Goal: Task Accomplishment & Management: Complete application form

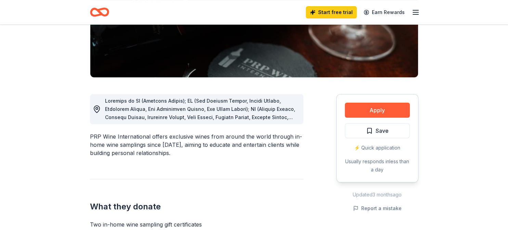
scroll to position [130, 0]
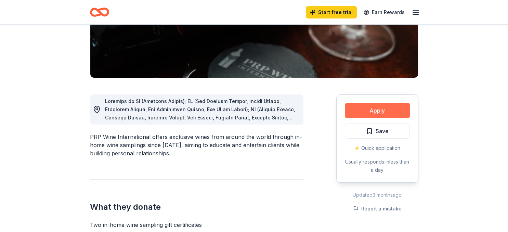
click at [382, 113] on button "Apply" at bounding box center [377, 110] width 65 height 15
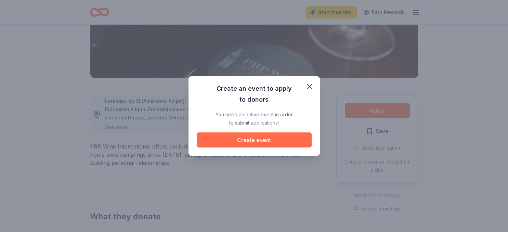
click at [267, 143] on button "Create event" at bounding box center [254, 139] width 115 height 15
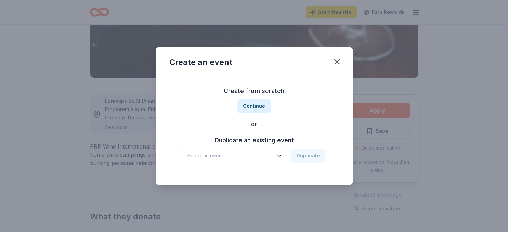
click at [255, 157] on span "Select an event" at bounding box center [229, 156] width 85 height 8
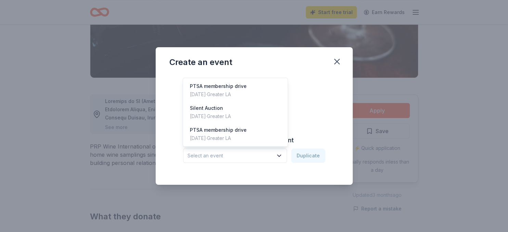
click at [303, 135] on div "Duplicate an existing event Select an event Duplicate" at bounding box center [254, 149] width 170 height 28
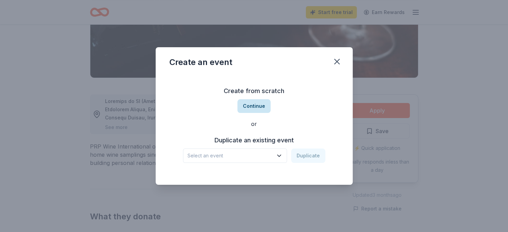
click at [256, 109] on button "Continue" at bounding box center [253, 106] width 33 height 14
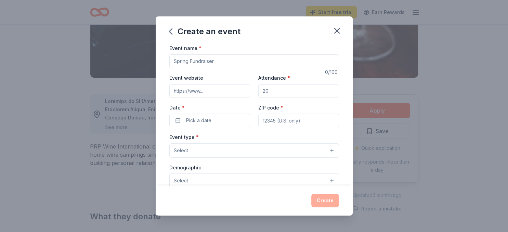
drag, startPoint x: 223, startPoint y: 61, endPoint x: 163, endPoint y: 61, distance: 60.2
click at [169, 61] on input "Event name *" at bounding box center [254, 61] width 170 height 14
type input "p"
type input "PARENT'S COMEDY NIGHT"
click at [194, 91] on input "Event website" at bounding box center [209, 91] width 81 height 14
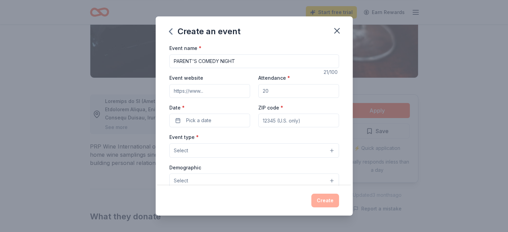
click at [214, 92] on input "Event website" at bounding box center [209, 91] width 81 height 14
click at [274, 88] on input "Attendance *" at bounding box center [298, 91] width 81 height 14
drag, startPoint x: 274, startPoint y: 88, endPoint x: 257, endPoint y: 89, distance: 17.5
click at [258, 89] on input "Attendance *" at bounding box center [298, 91] width 81 height 14
drag, startPoint x: 278, startPoint y: 92, endPoint x: 258, endPoint y: 90, distance: 21.0
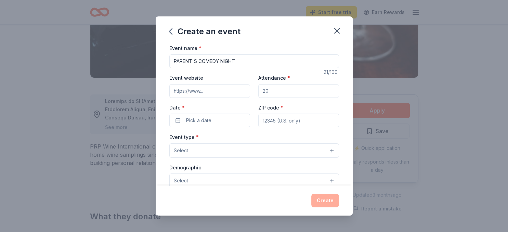
click at [258, 90] on input "Attendance *" at bounding box center [298, 91] width 81 height 14
type input "150"
click at [214, 120] on button "Pick a date" at bounding box center [209, 121] width 81 height 14
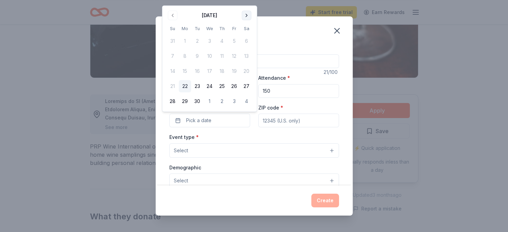
click at [248, 13] on button "Go to next month" at bounding box center [247, 16] width 10 height 10
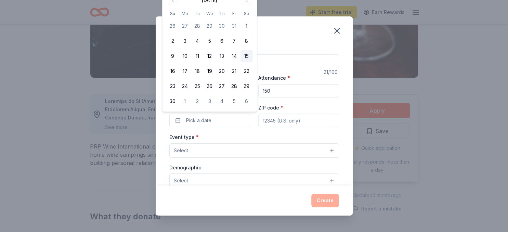
click at [246, 56] on button "15" at bounding box center [246, 56] width 12 height 12
click at [280, 121] on input "ZIP code *" at bounding box center [298, 121] width 81 height 14
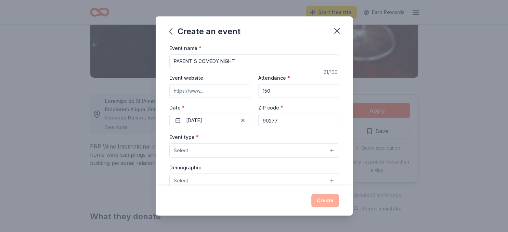
type input "90277"
click at [239, 153] on button "Select" at bounding box center [254, 150] width 170 height 14
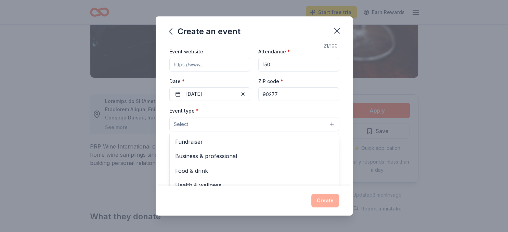
scroll to position [29, 0]
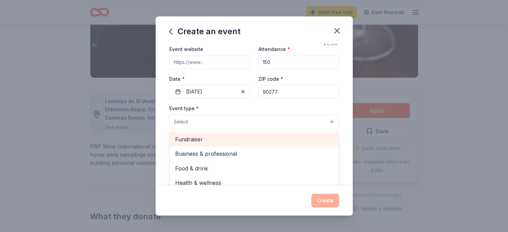
click at [195, 137] on span "Fundraiser" at bounding box center [254, 139] width 158 height 9
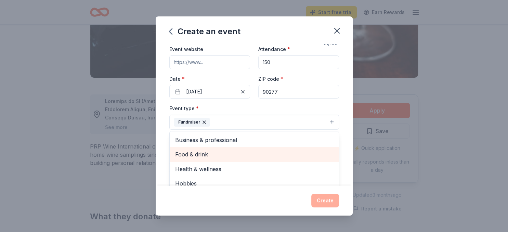
scroll to position [8, 0]
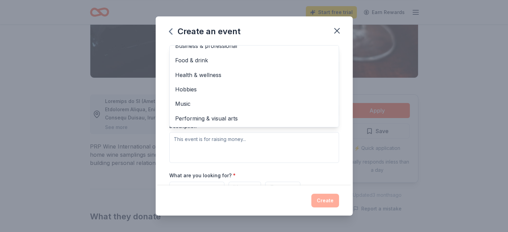
click at [218, 147] on div "Event type * Fundraiser Business & professional Food & drink Health & wellness …" at bounding box center [254, 90] width 170 height 145
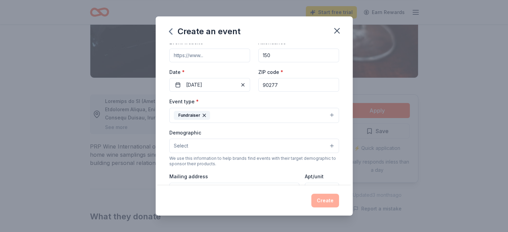
click at [209, 144] on button "Select" at bounding box center [254, 146] width 170 height 14
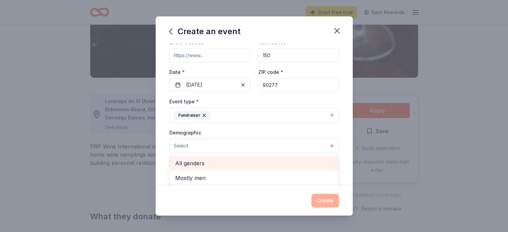
click at [208, 163] on span "All genders" at bounding box center [254, 163] width 158 height 9
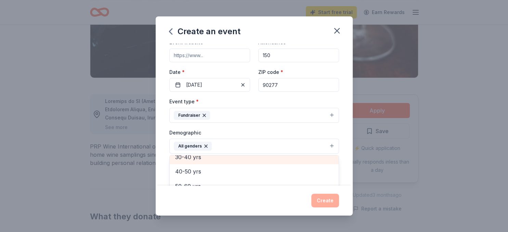
scroll to position [94, 0]
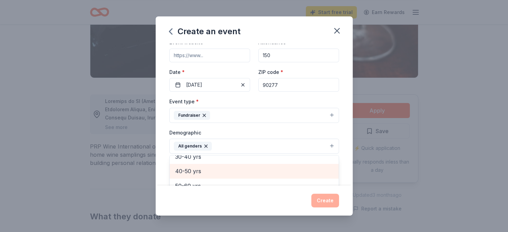
click at [208, 165] on div "40-50 yrs" at bounding box center [254, 171] width 169 height 14
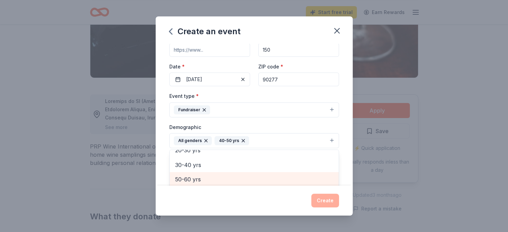
click at [203, 175] on span "50-60 yrs" at bounding box center [254, 179] width 158 height 9
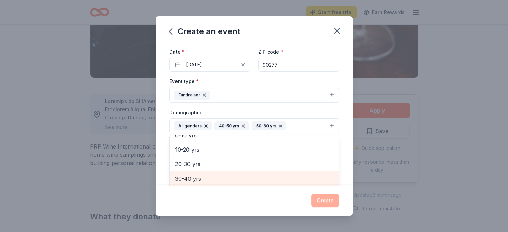
scroll to position [52, 0]
click at [200, 177] on span "30-40 yrs" at bounding box center [254, 179] width 158 height 9
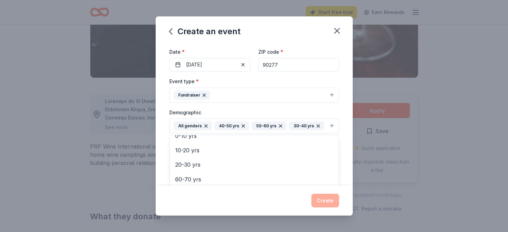
click at [243, 196] on div "Create an event Event name * PARENT'S COMEDY NIGHT 21 /100 Event website Attend…" at bounding box center [254, 115] width 197 height 199
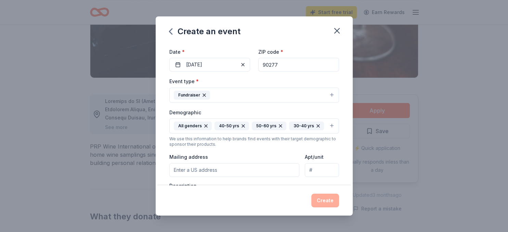
click at [237, 167] on input "Mailing address" at bounding box center [234, 170] width 130 height 14
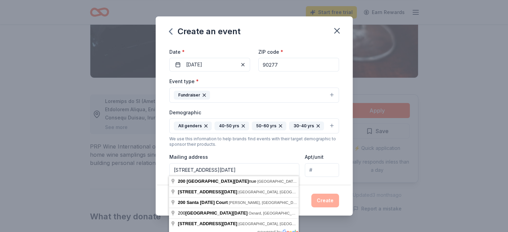
type input "200 north lucia ave"
click at [341, 165] on div "Event name * PARENT'S COMEDY NIGHT 21 /100 Event website Attendance * 150 Date …" at bounding box center [254, 114] width 197 height 141
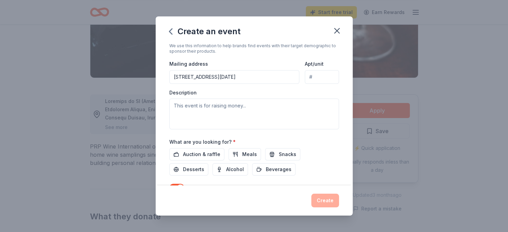
scroll to position [152, 0]
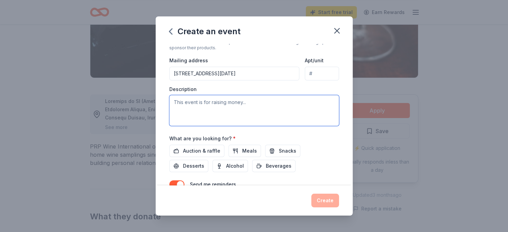
click at [230, 103] on textarea at bounding box center [254, 110] width 170 height 31
type textarea "p"
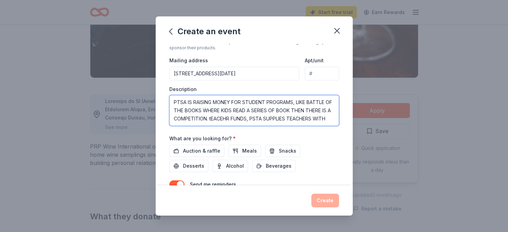
scroll to position [4, 0]
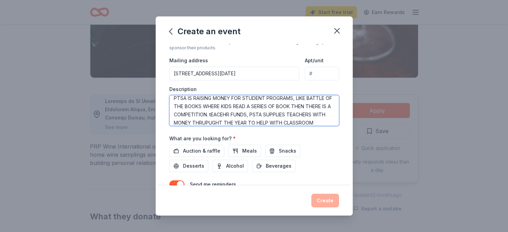
click at [223, 113] on textarea "PTSA IS RAISING MONEY FOR STUDENT PROGRAMS, LIKE BATTLE OF THE BOOKS WHERE KIDS…" at bounding box center [254, 110] width 170 height 31
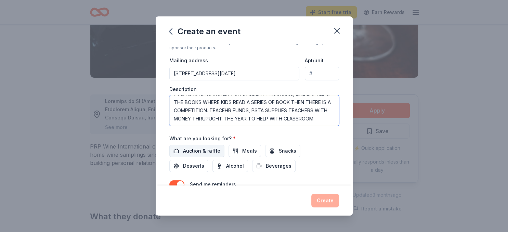
type textarea "PTSA IS RAISING MONEY FOR STUDENT PROGRAMS, LIKE BATTLE OF THE BOOKS WHERE KIDS…"
click at [211, 148] on span "Auction & raffle" at bounding box center [201, 151] width 37 height 8
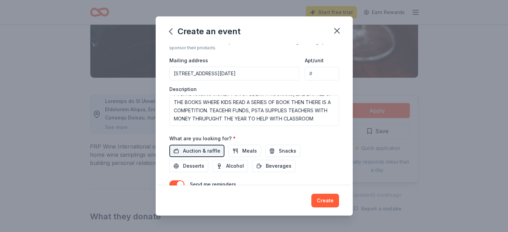
scroll to position [185, 0]
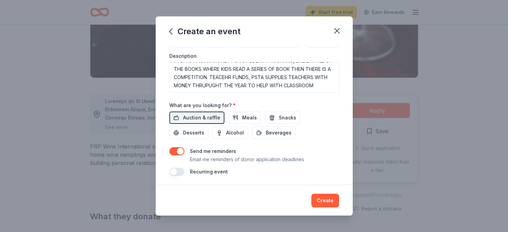
click at [179, 170] on button "button" at bounding box center [176, 172] width 15 height 8
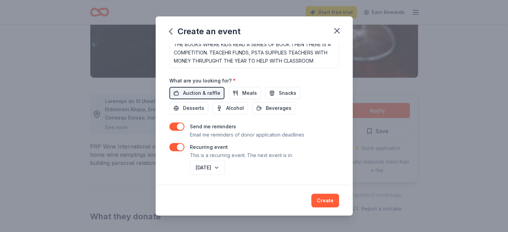
click at [180, 144] on button "button" at bounding box center [176, 147] width 15 height 8
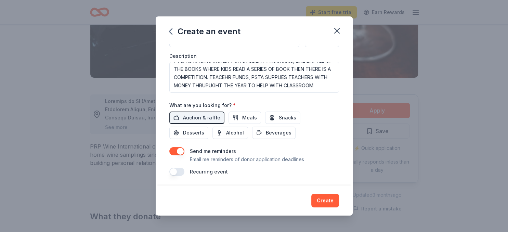
click at [179, 171] on button "button" at bounding box center [176, 172] width 15 height 8
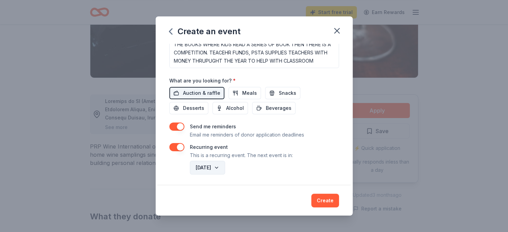
click at [225, 165] on button "November 2026" at bounding box center [207, 168] width 35 height 14
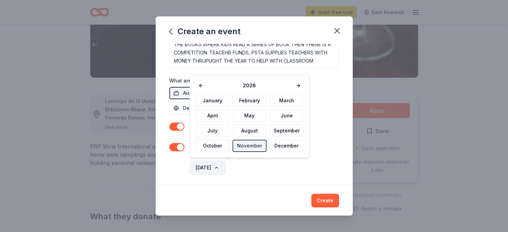
click at [225, 165] on button "November 2026" at bounding box center [207, 168] width 35 height 14
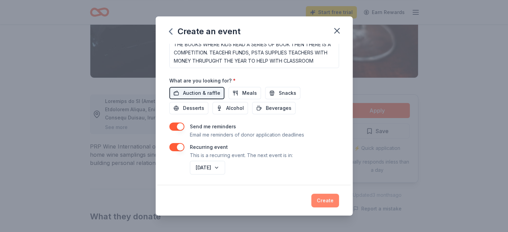
click at [328, 200] on button "Create" at bounding box center [325, 201] width 28 height 14
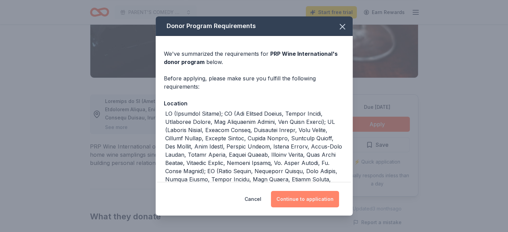
click at [305, 201] on button "Continue to application" at bounding box center [305, 199] width 68 height 16
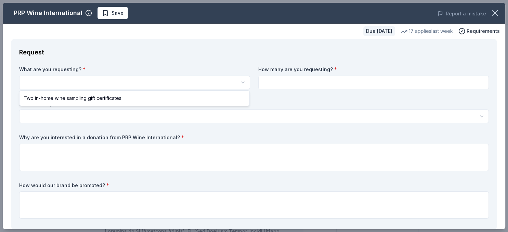
select select "Two in-home wine sampling gift certificates"
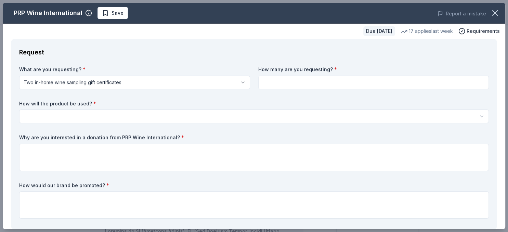
click at [273, 81] on input at bounding box center [373, 83] width 231 height 14
type input "2"
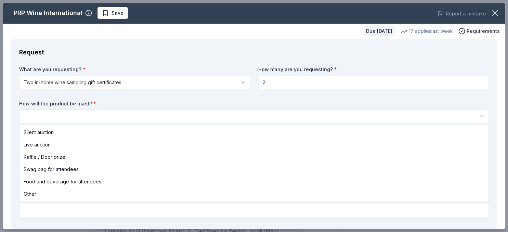
click at [182, 120] on html "PARENT'S COMEDY NIGHT Save Apply Due in 47 days Share PRP Wine International Ne…" at bounding box center [254, 116] width 508 height 232
select select "silentAuction"
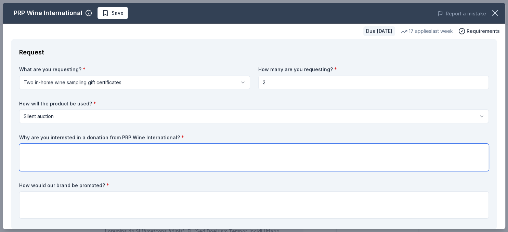
click at [158, 157] on textarea at bounding box center [254, 157] width 470 height 27
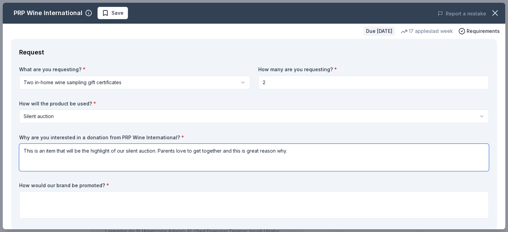
type textarea "This is an item that will be the highlight of our silent auction. Parents love …"
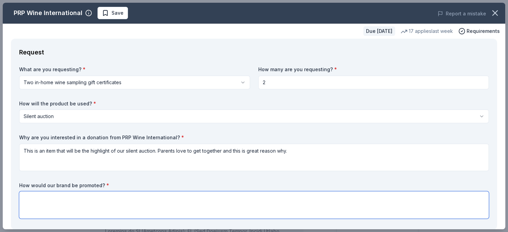
click at [94, 201] on textarea at bounding box center [254, 204] width 470 height 27
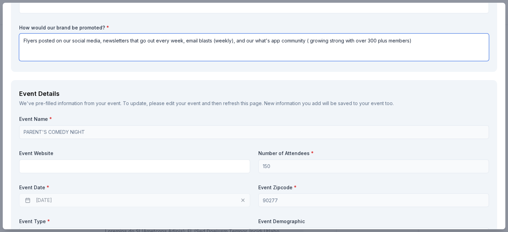
scroll to position [158, 0]
type textarea "Flyers posted on our social media, newsletters that go out every week, email bl…"
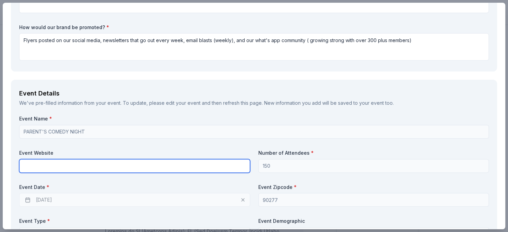
click at [49, 166] on input "text" at bounding box center [134, 166] width 231 height 14
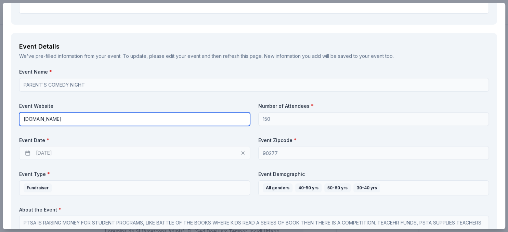
scroll to position [205, 0]
type input "parrasmiddle.org"
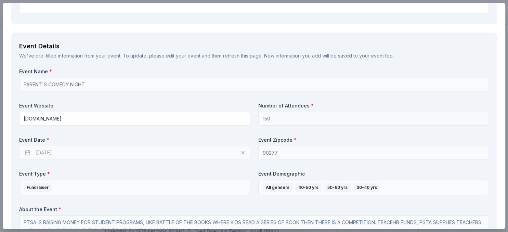
click at [51, 152] on div "11/14/2025" at bounding box center [134, 153] width 231 height 14
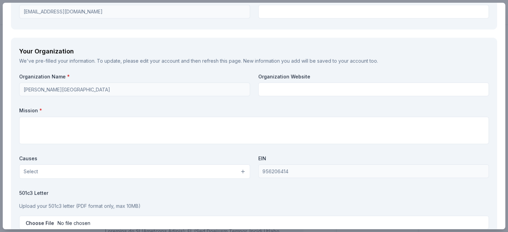
scroll to position [542, 0]
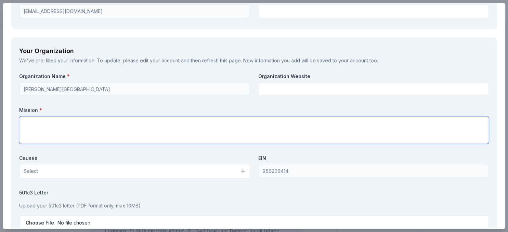
click at [44, 123] on textarea at bounding box center [254, 129] width 470 height 27
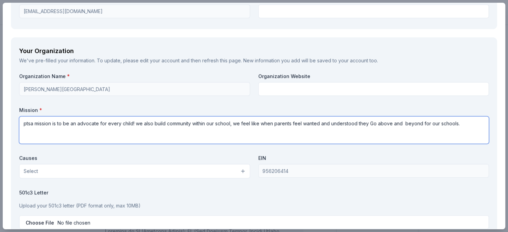
type textarea "ptsa mission is to be an advocate for every child! we also build community with…"
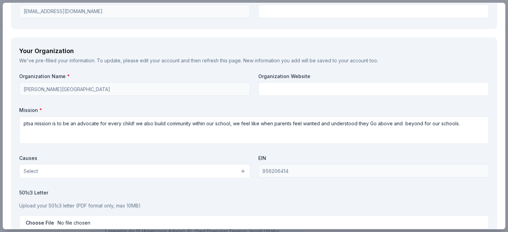
click at [43, 170] on button "Select" at bounding box center [134, 171] width 231 height 14
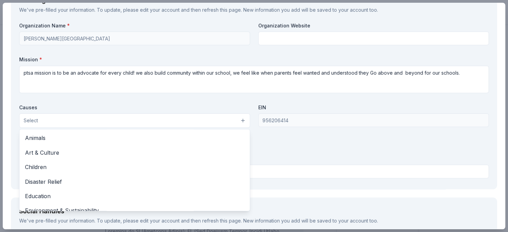
scroll to position [593, 0]
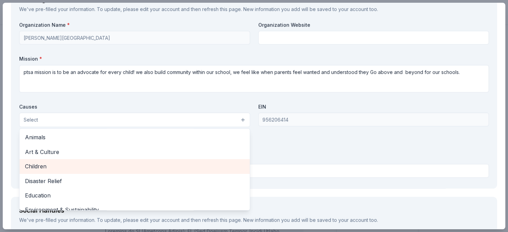
click at [43, 170] on div "Children" at bounding box center [134, 166] width 230 height 14
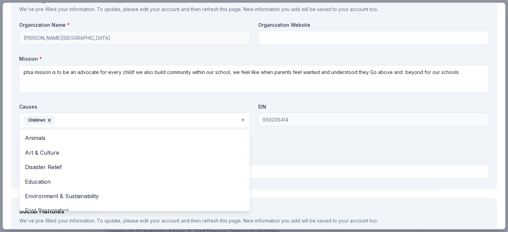
click at [289, 141] on div "Organization Name * parras middle school Organization Website Mission * ptsa mi…" at bounding box center [254, 101] width 470 height 159
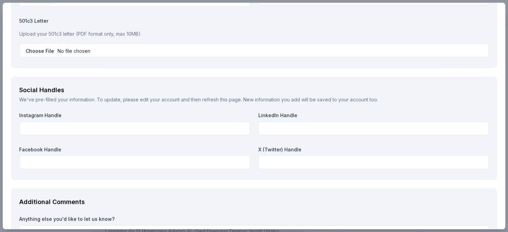
scroll to position [783, 0]
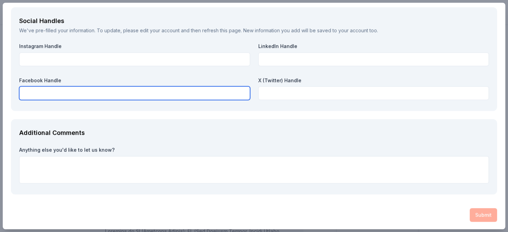
click at [70, 93] on input "text" at bounding box center [134, 93] width 231 height 14
drag, startPoint x: 79, startPoint y: 94, endPoint x: 18, endPoint y: 97, distance: 60.3
click at [19, 97] on input "parras middle ptsa" at bounding box center [134, 93] width 231 height 14
type input "parras middle ptsa"
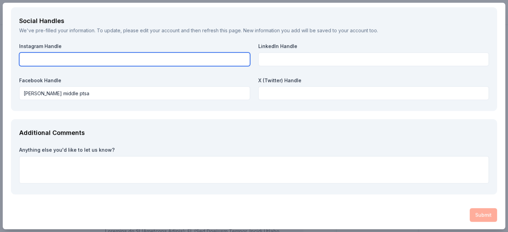
click at [34, 54] on input "text" at bounding box center [134, 59] width 231 height 14
paste input "parras middle ptsa"
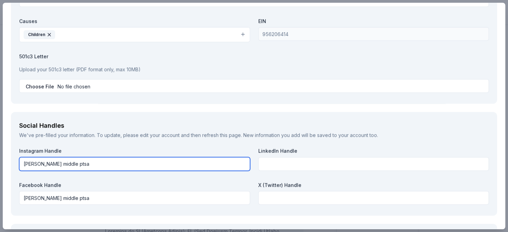
scroll to position [649, 0]
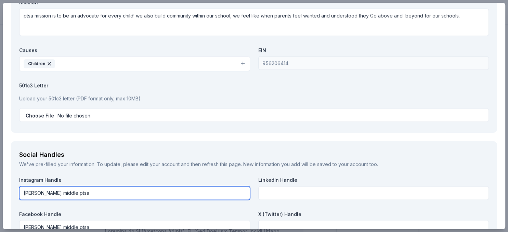
type input "parras middle ptsa"
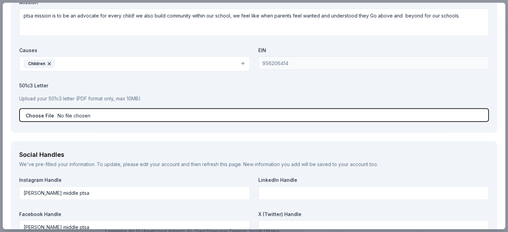
click at [125, 111] on input "file" at bounding box center [254, 115] width 470 height 14
type input "C:\fakepath\Silent Auction Doantion Letter.docx"
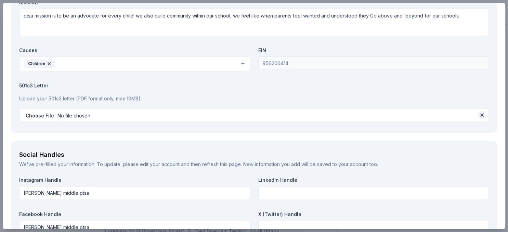
click at [480, 115] on button at bounding box center [482, 115] width 8 height 8
type input "C:\fakepath\Silent Auction Doantion Letter.pdf"
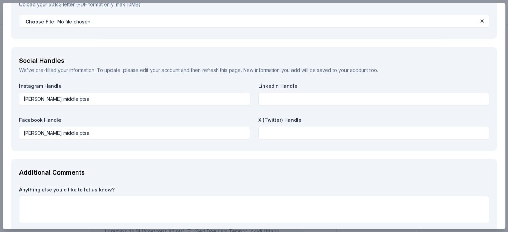
scroll to position [783, 0]
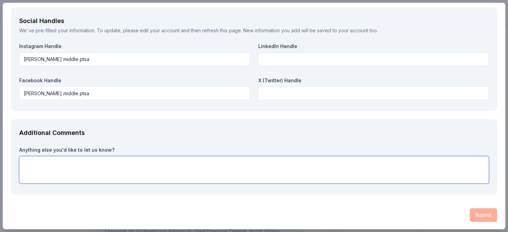
click at [149, 166] on textarea at bounding box center [254, 169] width 470 height 27
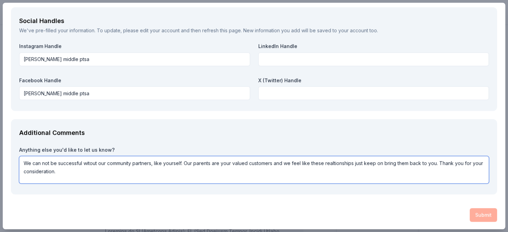
click at [90, 164] on textarea "We can not be successful witout our community partners, like yourself. Our pare…" at bounding box center [254, 169] width 470 height 27
click at [344, 164] on textarea "We can not be successful without our community partners, like yourself. Our par…" at bounding box center [254, 169] width 470 height 27
drag, startPoint x: 74, startPoint y: 174, endPoint x: 25, endPoint y: 162, distance: 50.5
click at [25, 162] on textarea "We can not be successful without our community partners, like yourself. Our par…" at bounding box center [254, 169] width 470 height 27
type textarea "We can not be successful without our community partners, like yourself. Our par…"
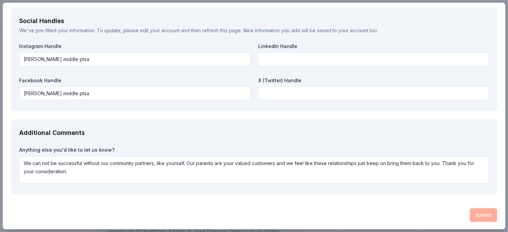
click at [488, 217] on div "Submit" at bounding box center [254, 215] width 486 height 14
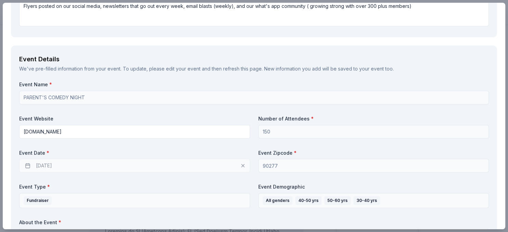
scroll to position [193, 0]
click at [180, 162] on div "11/14/2025" at bounding box center [134, 165] width 231 height 14
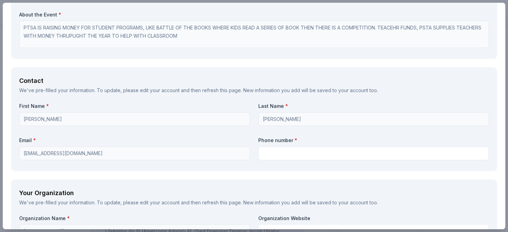
scroll to position [400, 0]
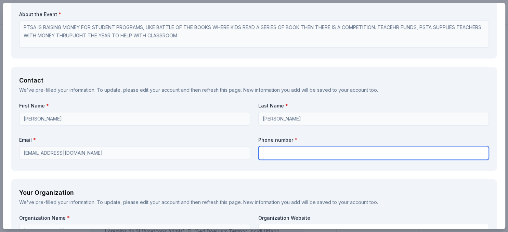
click at [277, 150] on input "text" at bounding box center [373, 153] width 231 height 14
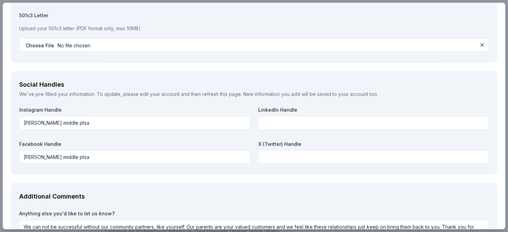
scroll to position [783, 0]
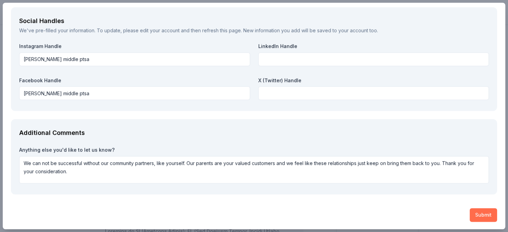
type input "3107419942"
click at [481, 211] on button "Submit" at bounding box center [483, 215] width 27 height 14
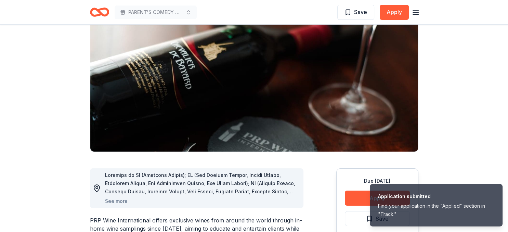
scroll to position [0, 0]
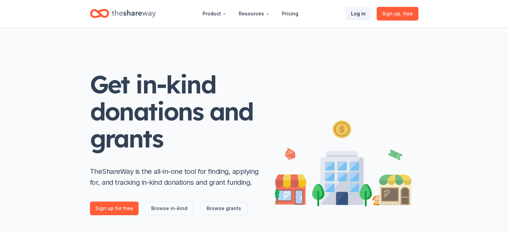
click at [362, 14] on link "Log in" at bounding box center [358, 14] width 26 height 14
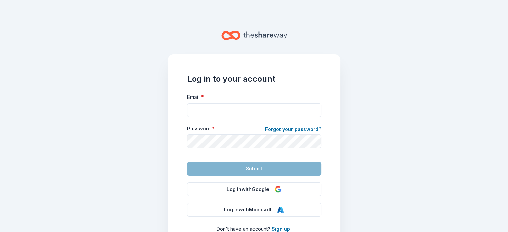
type input "president@parrasptsa.org"
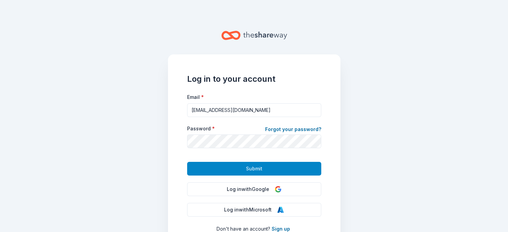
click at [254, 171] on span "Submit" at bounding box center [254, 168] width 16 height 8
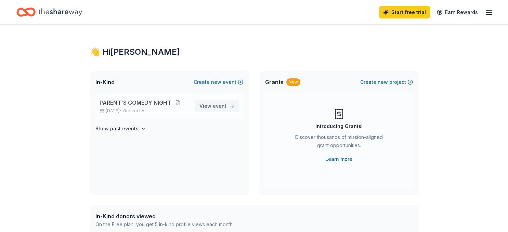
click at [217, 105] on span "event" at bounding box center [220, 106] width 14 height 6
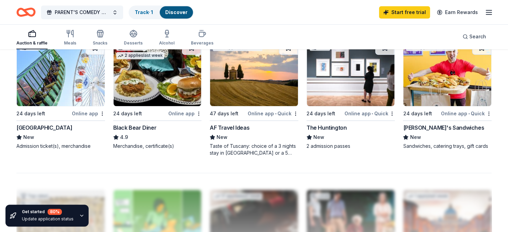
scroll to position [475, 0]
click at [318, 129] on div "The Huntington" at bounding box center [326, 127] width 40 height 8
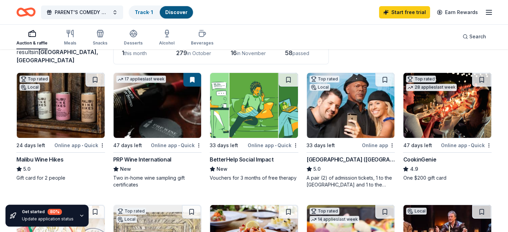
scroll to position [0, 0]
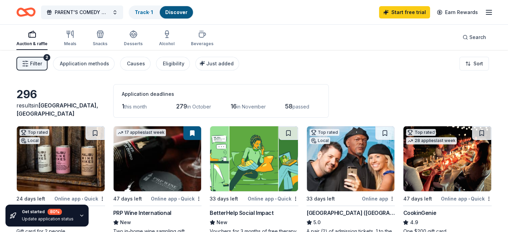
click at [39, 62] on span "Filter" at bounding box center [36, 64] width 12 height 8
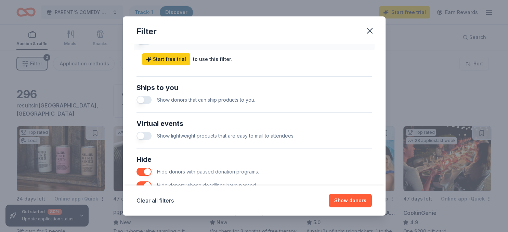
scroll to position [356, 0]
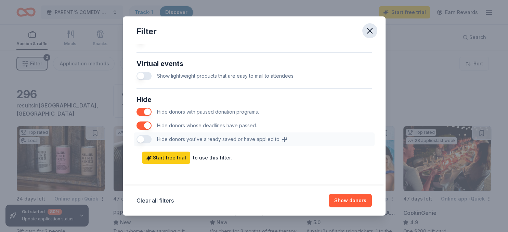
click at [367, 31] on icon "button" at bounding box center [370, 31] width 10 height 10
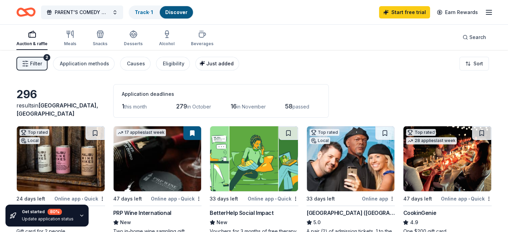
click at [208, 66] on span "Just added" at bounding box center [219, 64] width 27 height 6
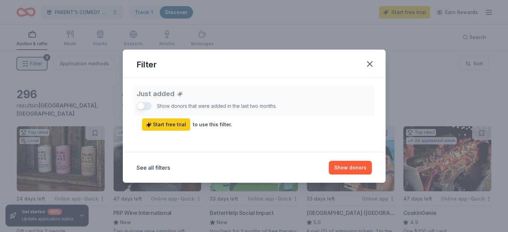
click at [194, 106] on div "Just added Show donors that were added in the last two months. Start free trial…" at bounding box center [253, 107] width 235 height 45
click at [369, 64] on icon "button" at bounding box center [369, 64] width 5 height 5
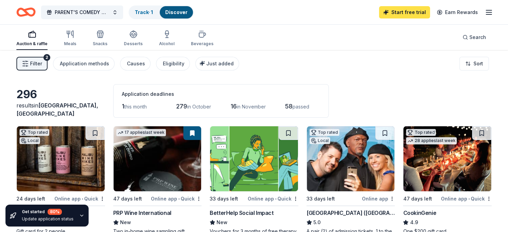
click at [421, 9] on link "Start free trial" at bounding box center [404, 12] width 51 height 12
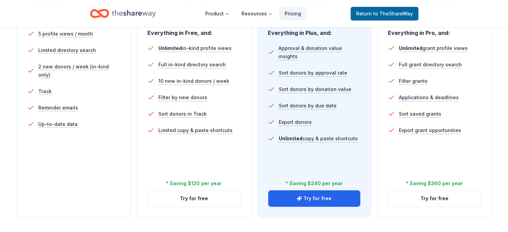
scroll to position [222, 0]
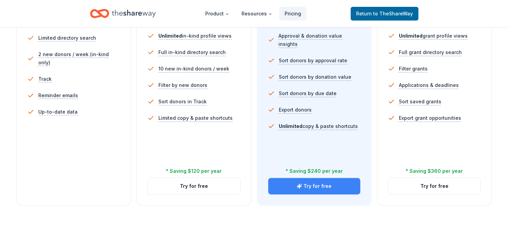
click at [317, 185] on button "Try for free" at bounding box center [314, 186] width 92 height 16
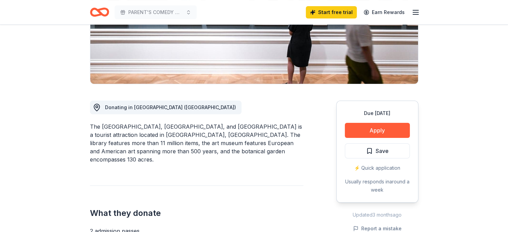
scroll to position [130, 0]
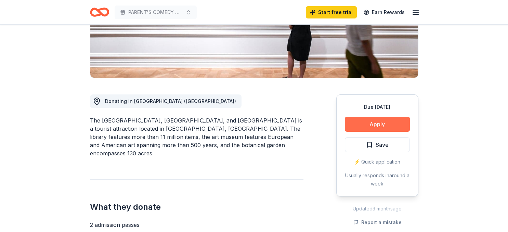
click at [382, 123] on button "Apply" at bounding box center [377, 124] width 65 height 15
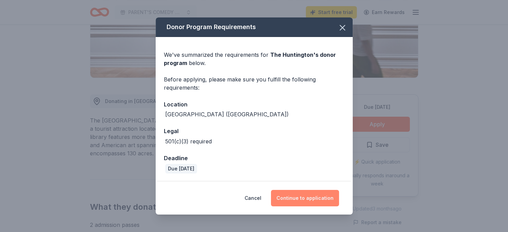
click at [316, 199] on button "Continue to application" at bounding box center [305, 198] width 68 height 16
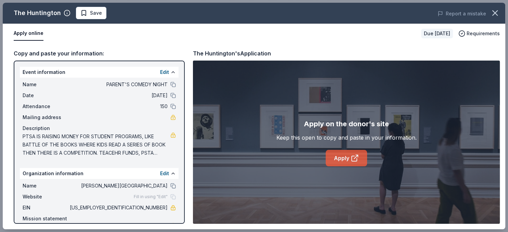
click at [345, 158] on link "Apply" at bounding box center [346, 158] width 41 height 16
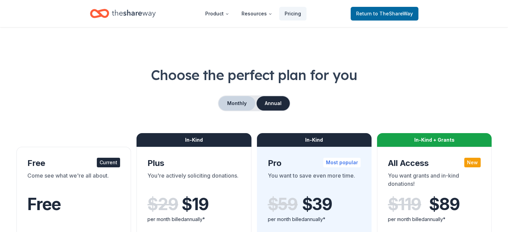
click at [242, 101] on button "Monthly" at bounding box center [237, 103] width 37 height 14
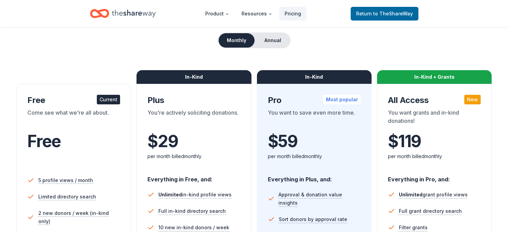
scroll to position [63, 0]
click at [376, 16] on span "to TheShareWay" at bounding box center [393, 14] width 40 height 6
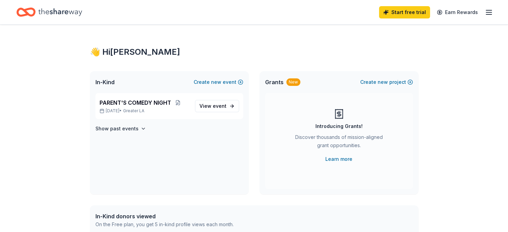
click at [376, 16] on div "Start free trial Earn Rewards" at bounding box center [253, 12] width 475 height 16
click at [166, 104] on span "PARENT'S COMEDY NIGHT" at bounding box center [135, 102] width 71 height 8
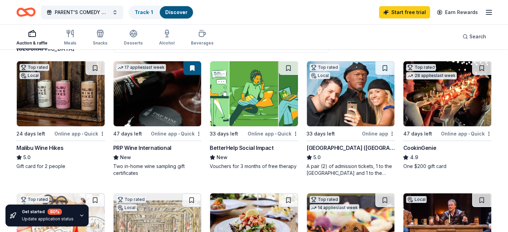
scroll to position [63, 0]
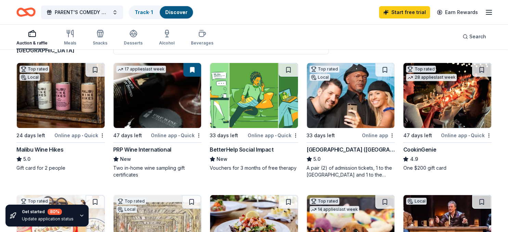
click at [342, 149] on div "Hollywood Wax Museum (Hollywood)" at bounding box center [350, 149] width 89 height 8
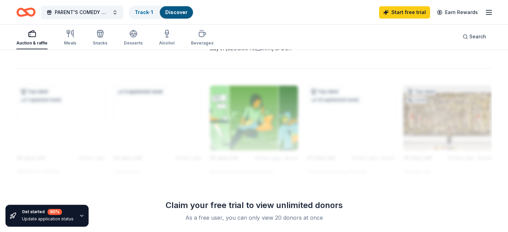
scroll to position [579, 0]
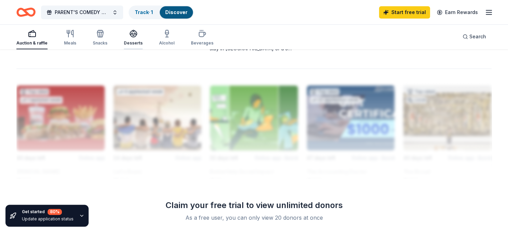
click at [134, 38] on div "Desserts" at bounding box center [133, 37] width 19 height 16
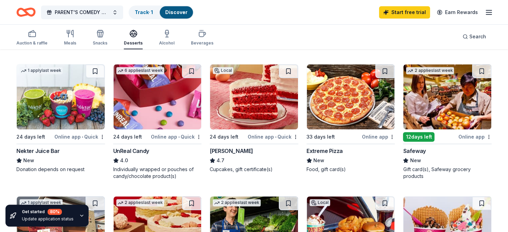
scroll to position [319, 0]
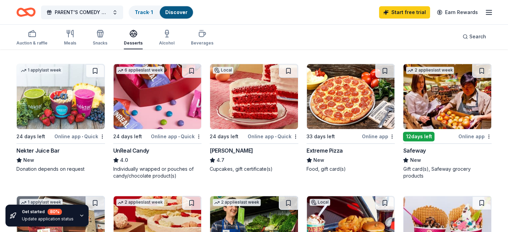
click at [54, 150] on div "Nekter Juice Bar" at bounding box center [37, 150] width 43 height 8
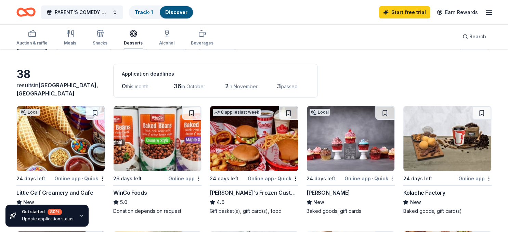
scroll to position [19, 0]
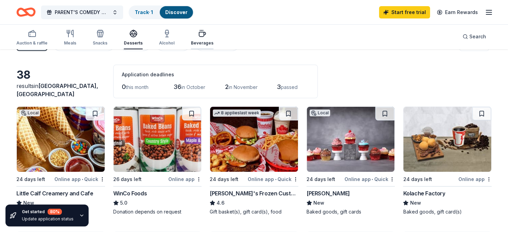
click at [200, 36] on icon "button" at bounding box center [202, 33] width 8 height 8
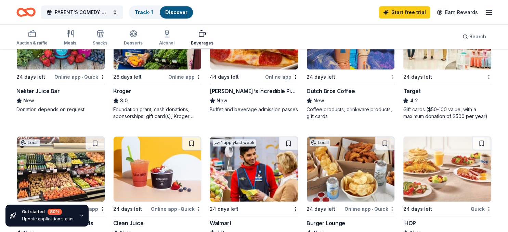
scroll to position [366, 0]
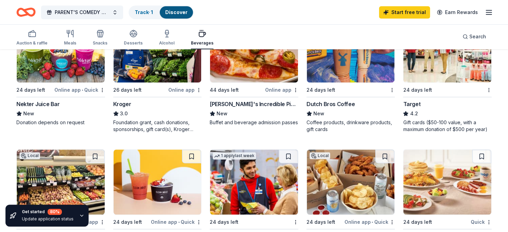
click at [412, 103] on div "Target" at bounding box center [411, 104] width 17 height 8
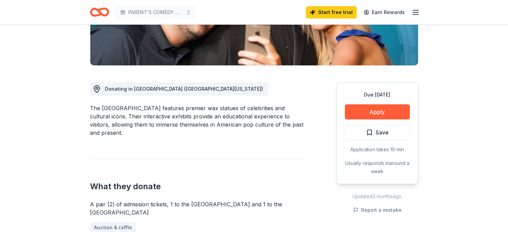
scroll to position [143, 0]
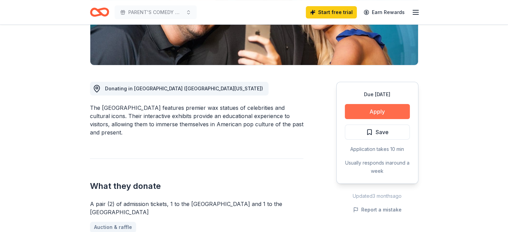
click at [395, 116] on button "Apply" at bounding box center [377, 111] width 65 height 15
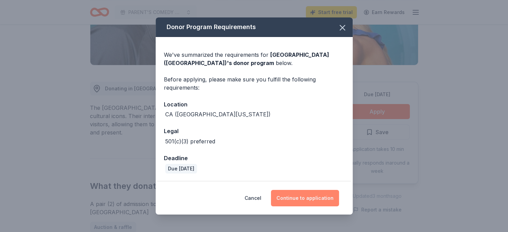
click at [313, 197] on button "Continue to application" at bounding box center [305, 198] width 68 height 16
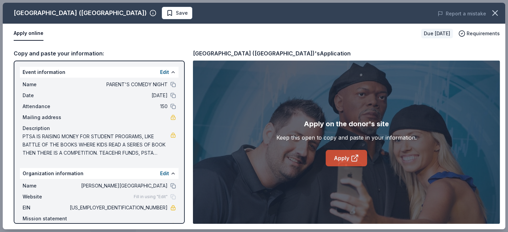
click at [341, 157] on link "Apply" at bounding box center [346, 158] width 41 height 16
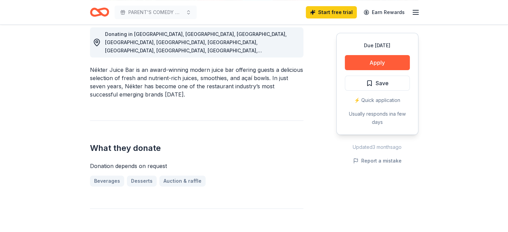
scroll to position [197, 0]
click at [373, 59] on button "Apply" at bounding box center [377, 62] width 65 height 15
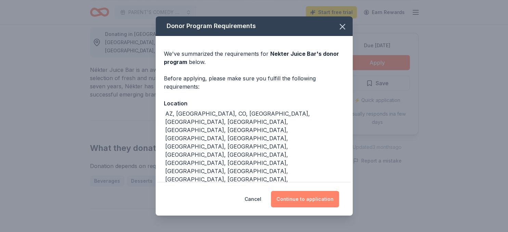
click at [315, 191] on button "Continue to application" at bounding box center [305, 199] width 68 height 16
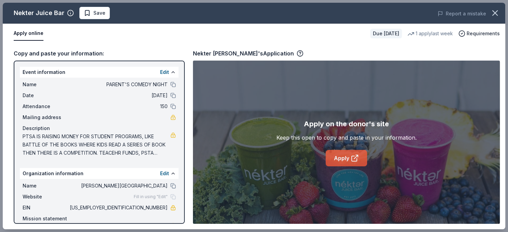
click at [343, 157] on link "Apply" at bounding box center [346, 158] width 41 height 16
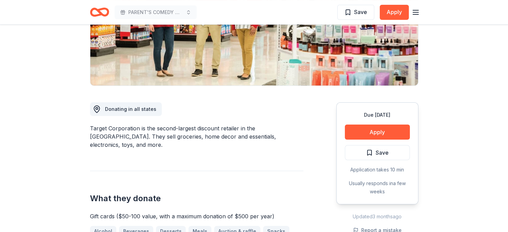
scroll to position [137, 0]
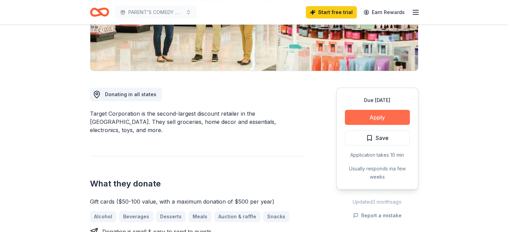
click at [382, 115] on button "Apply" at bounding box center [377, 117] width 65 height 15
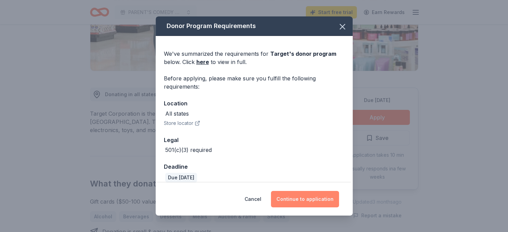
click at [310, 195] on button "Continue to application" at bounding box center [305, 199] width 68 height 16
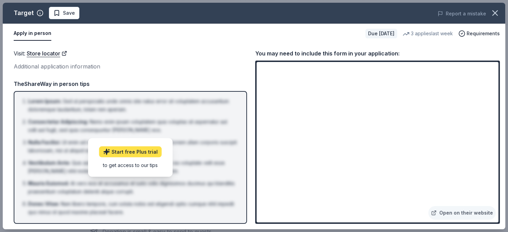
click at [153, 148] on link "Start free Plus trial" at bounding box center [130, 151] width 63 height 11
